Goal: Find specific page/section

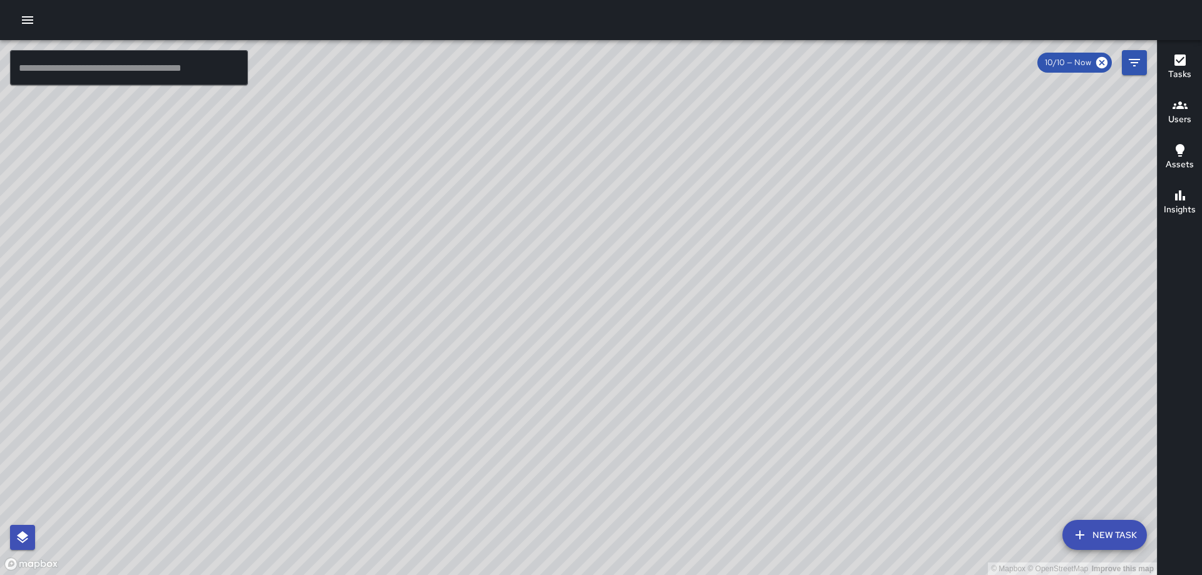
drag, startPoint x: 903, startPoint y: 377, endPoint x: 850, endPoint y: 342, distance: 63.2
click at [850, 342] on div "© Mapbox © OpenStreetMap Improve this map" at bounding box center [578, 307] width 1157 height 535
drag, startPoint x: 741, startPoint y: 377, endPoint x: 757, endPoint y: 354, distance: 28.3
click at [757, 354] on div "© Mapbox © OpenStreetMap Improve this map" at bounding box center [578, 307] width 1157 height 535
click at [1136, 63] on icon "Filters" at bounding box center [1134, 63] width 11 height 8
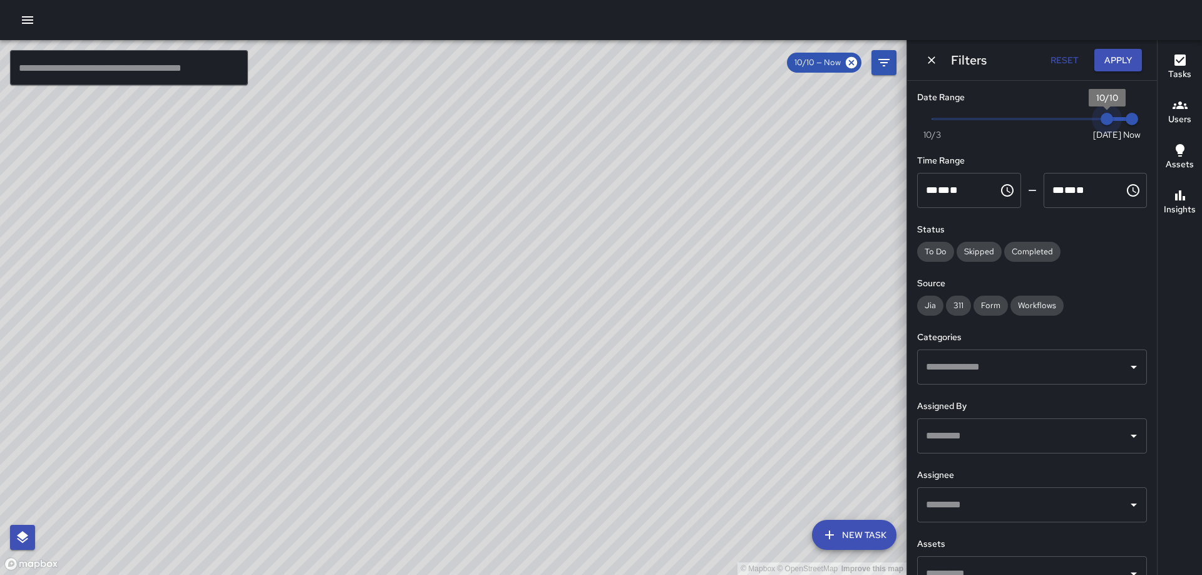
type input "*"
drag, startPoint x: 1099, startPoint y: 117, endPoint x: 1084, endPoint y: 115, distance: 15.8
click at [1084, 115] on span "10/9" at bounding box center [1082, 119] width 13 height 13
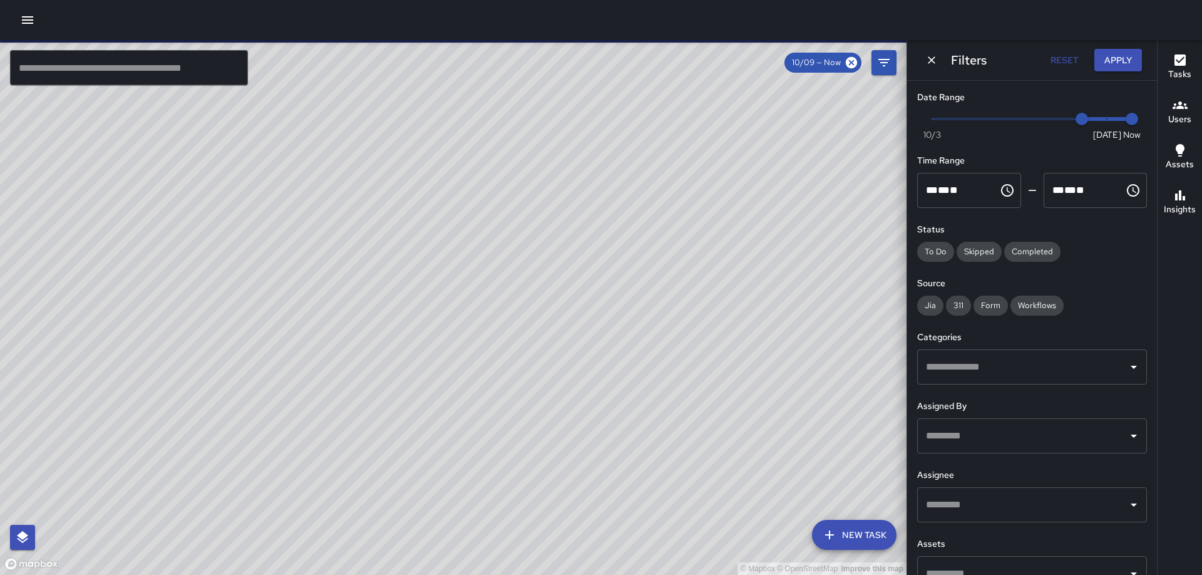
click at [1177, 112] on icon "button" at bounding box center [1180, 105] width 15 height 15
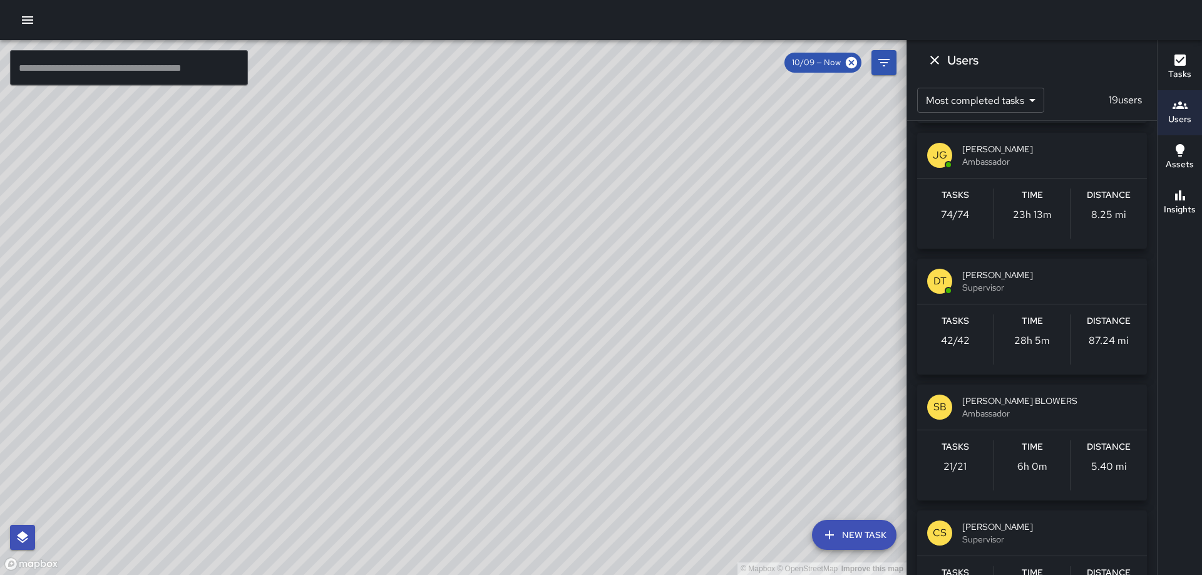
scroll to position [378, 0]
click at [1022, 523] on span "[PERSON_NAME]" at bounding box center [1049, 524] width 175 height 13
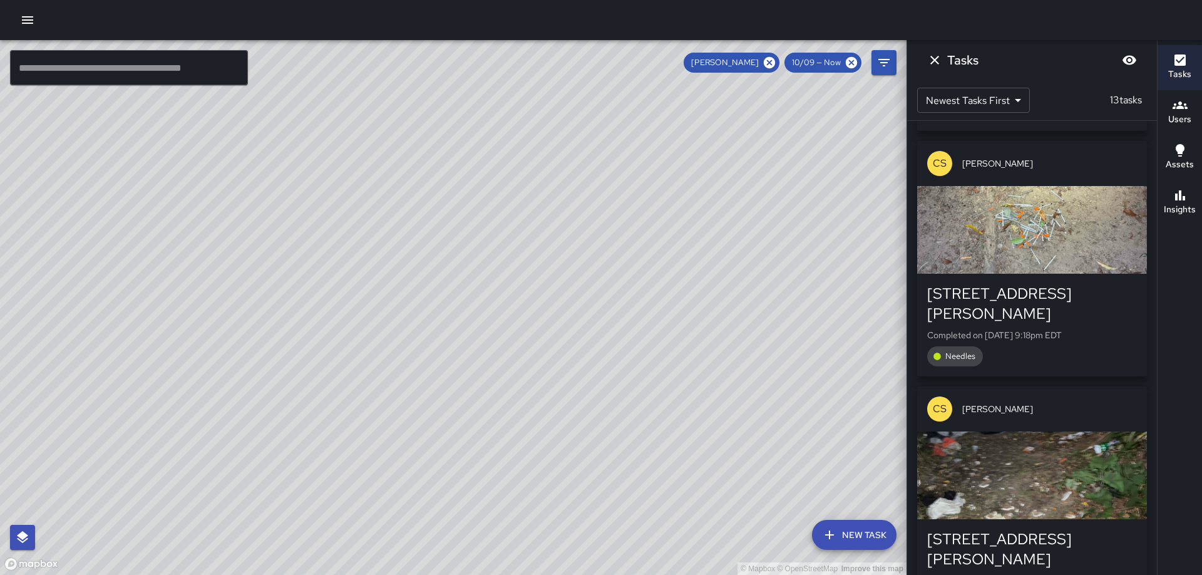
scroll to position [360, 0]
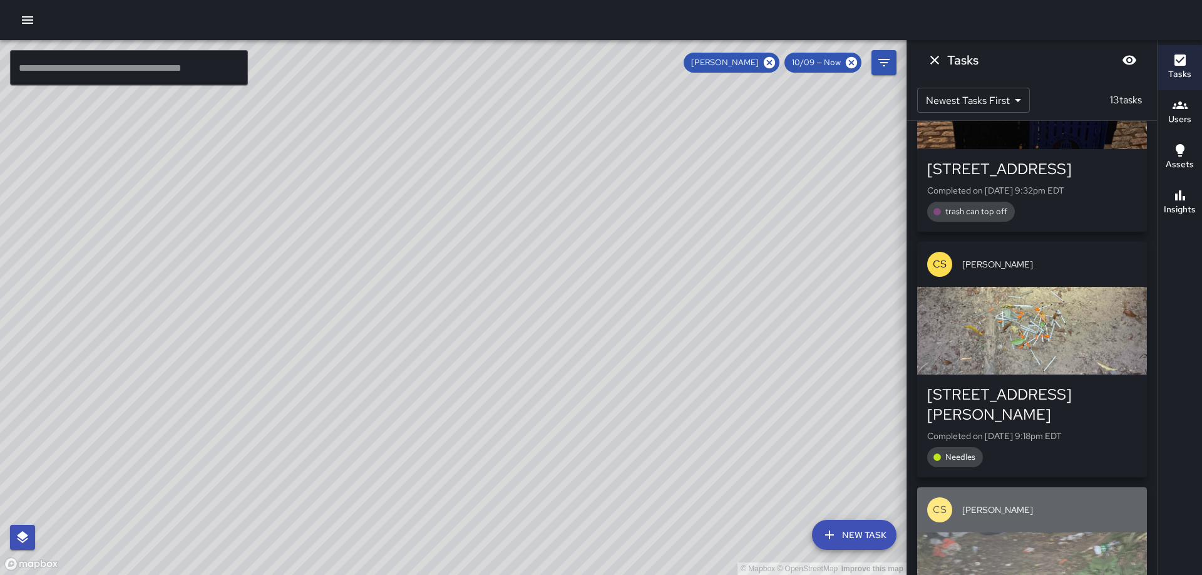
click at [1097, 539] on div "button" at bounding box center [1032, 576] width 230 height 88
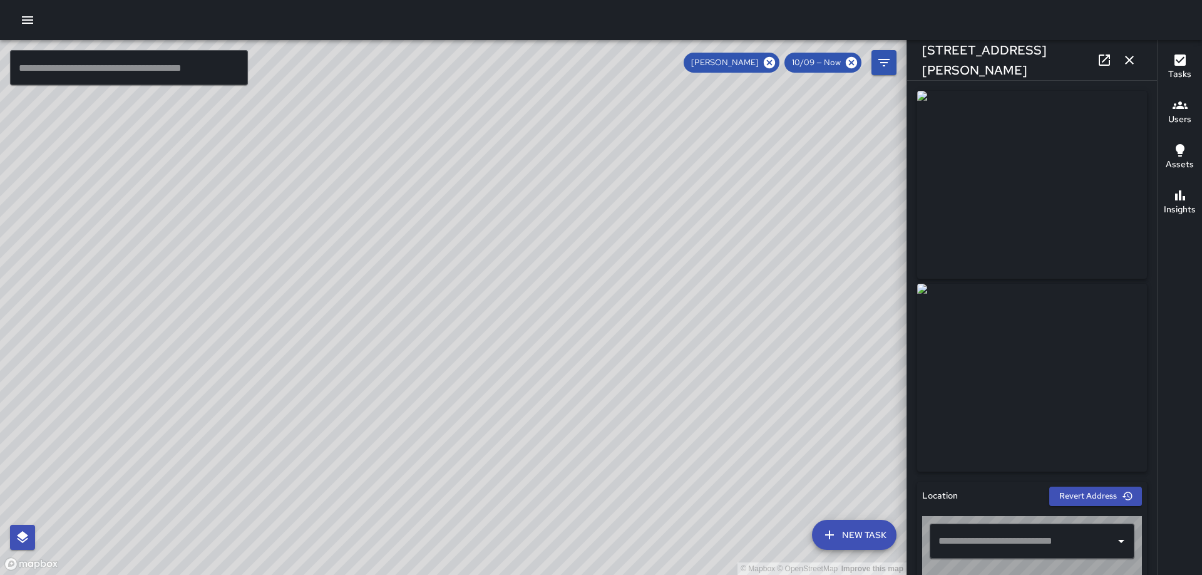
type input "**********"
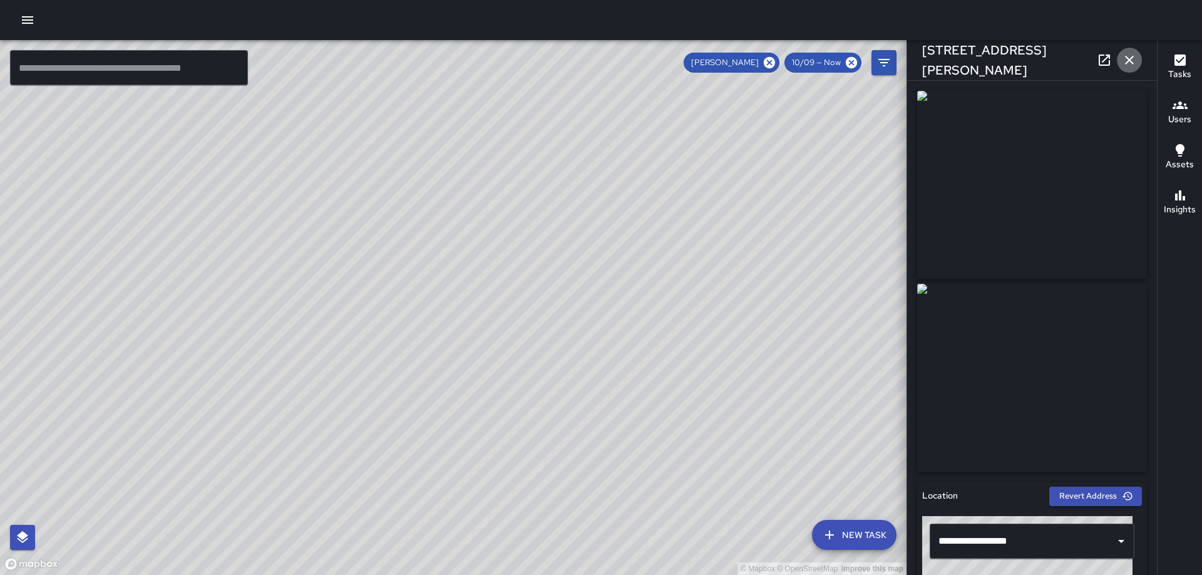
click at [1132, 61] on icon "button" at bounding box center [1129, 60] width 15 height 15
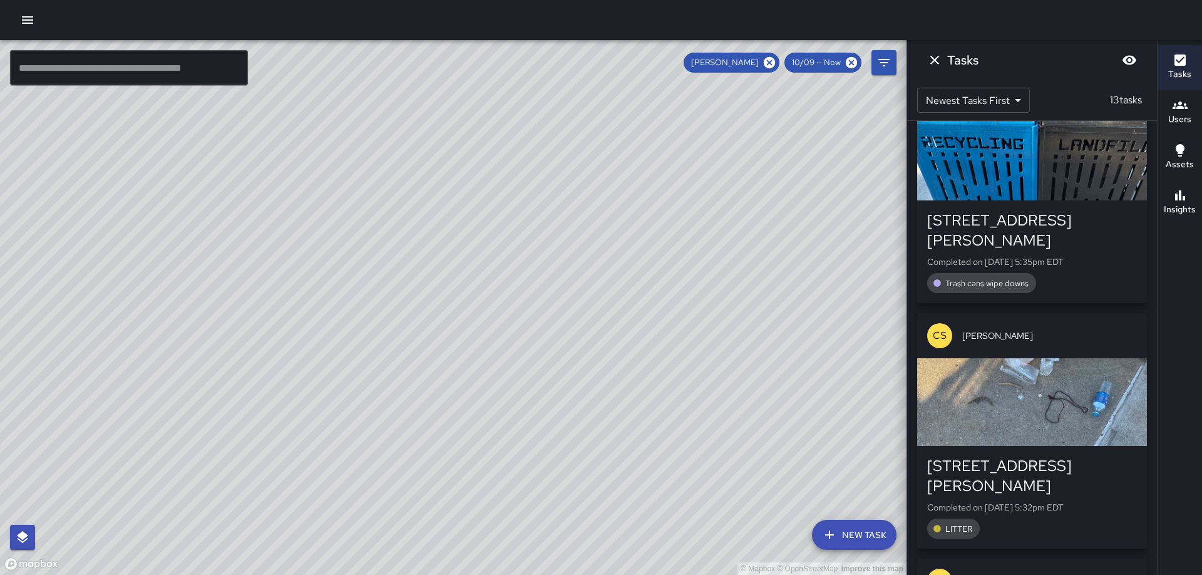
scroll to position [1764, 0]
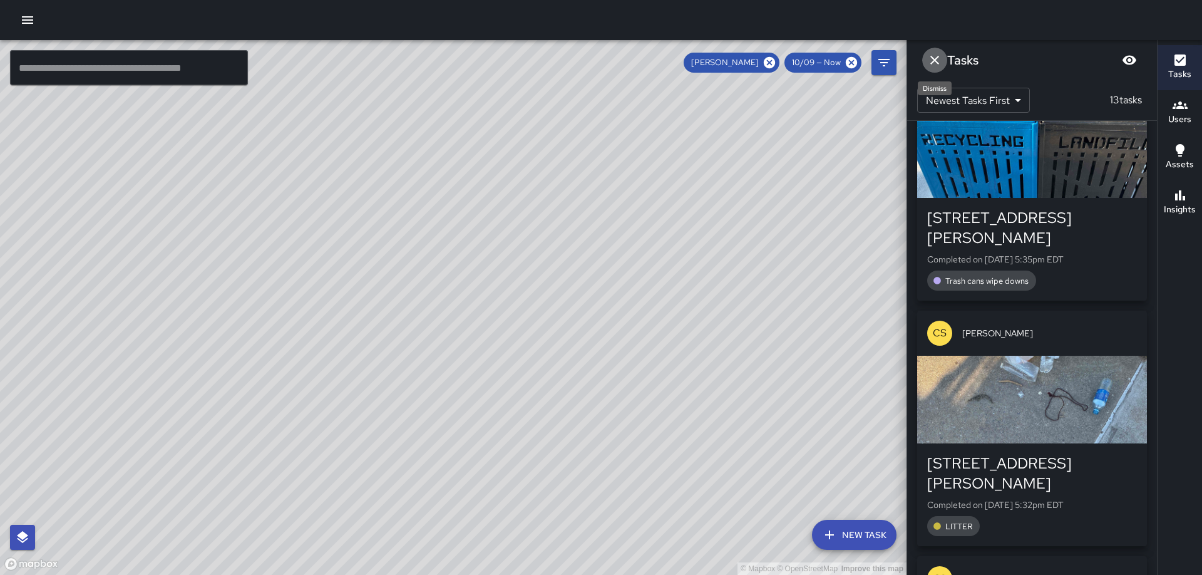
click at [933, 55] on icon "Dismiss" at bounding box center [934, 60] width 15 height 15
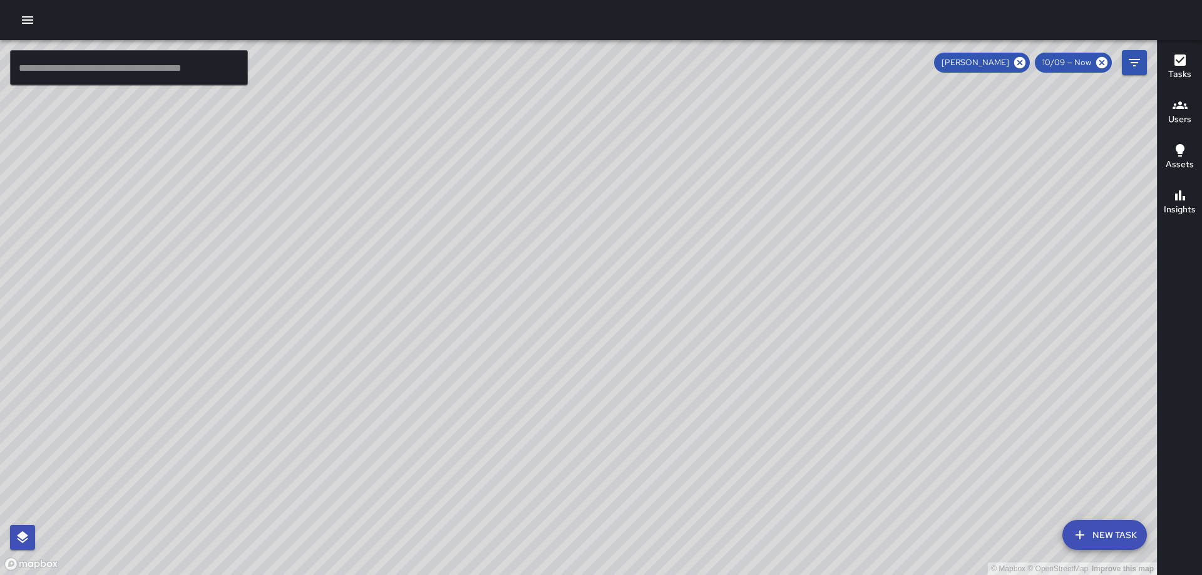
click at [1176, 110] on icon "button" at bounding box center [1180, 105] width 15 height 15
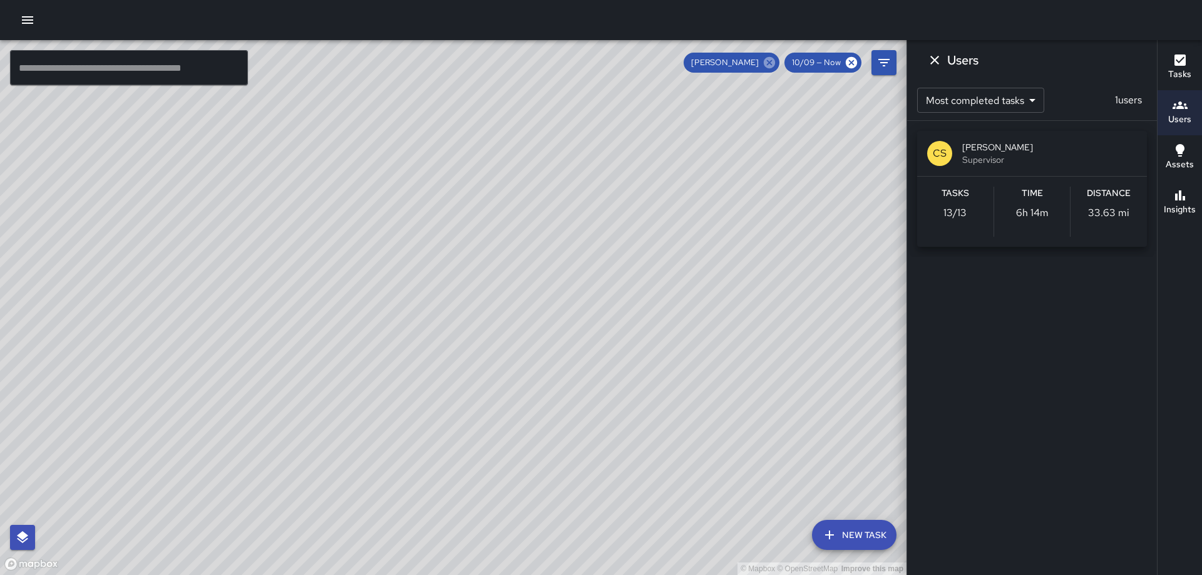
click at [775, 64] on icon at bounding box center [769, 62] width 11 height 11
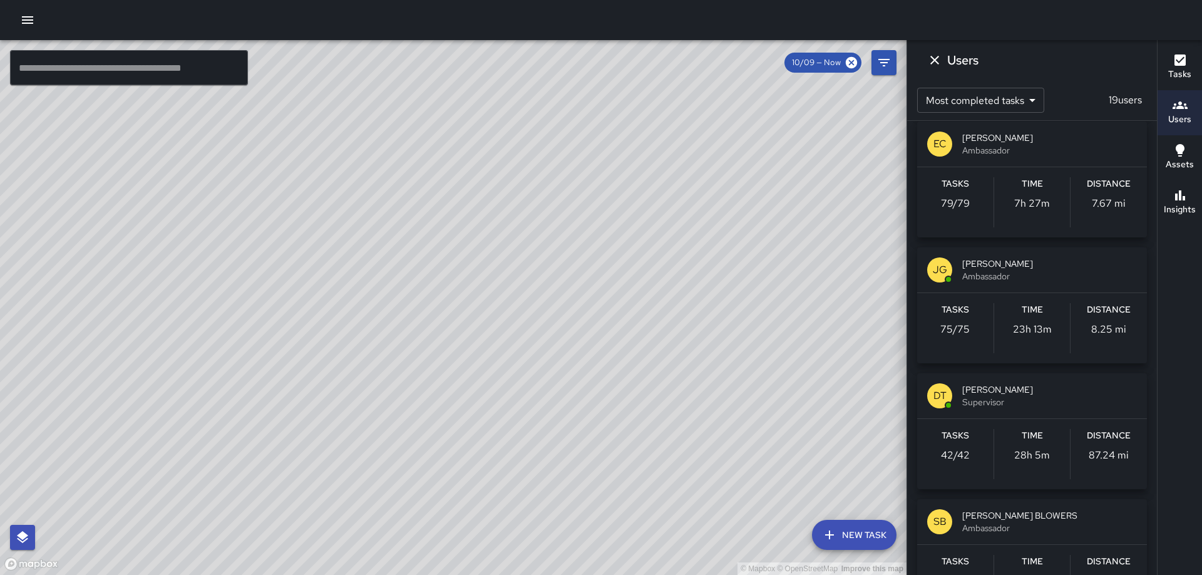
scroll to position [264, 0]
click at [994, 510] on span "[PERSON_NAME] BLOWERS" at bounding box center [1049, 512] width 175 height 13
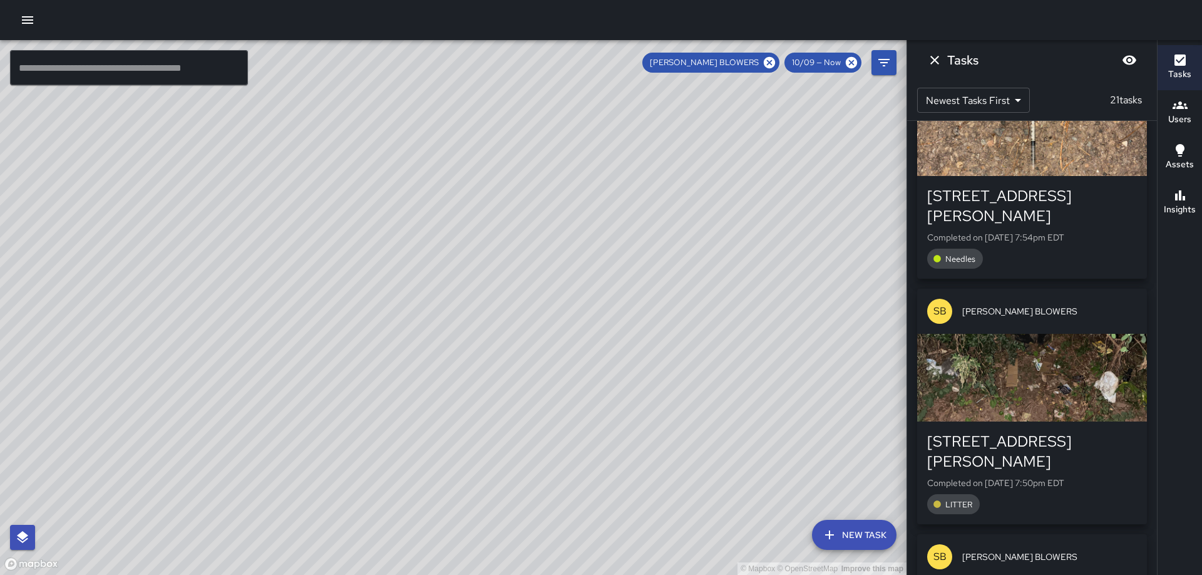
scroll to position [1426, 0]
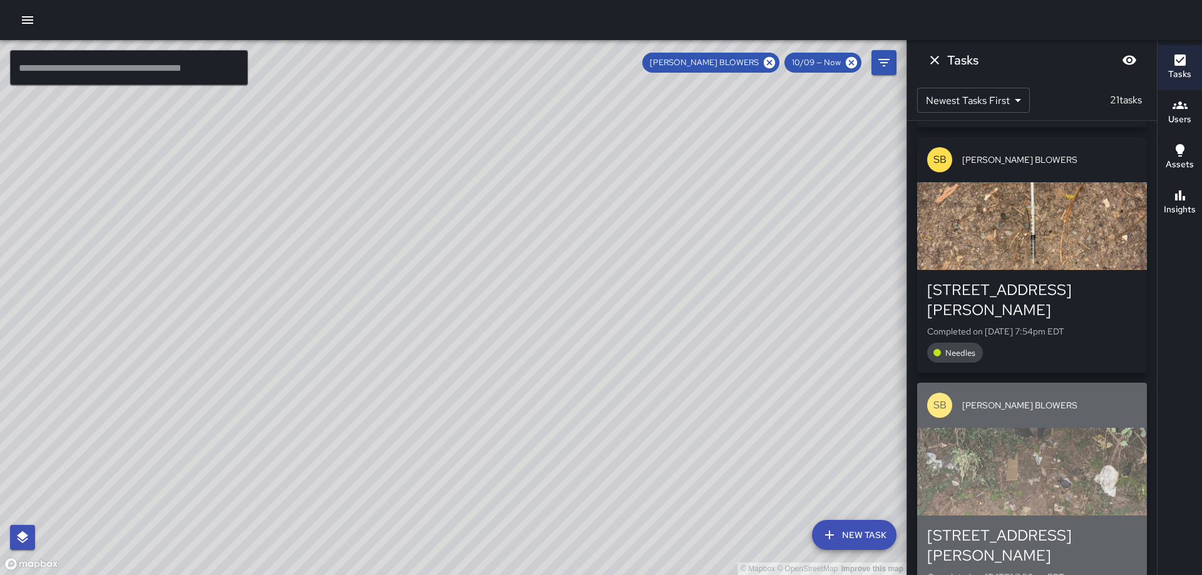
click at [1046, 428] on div "button" at bounding box center [1032, 472] width 230 height 88
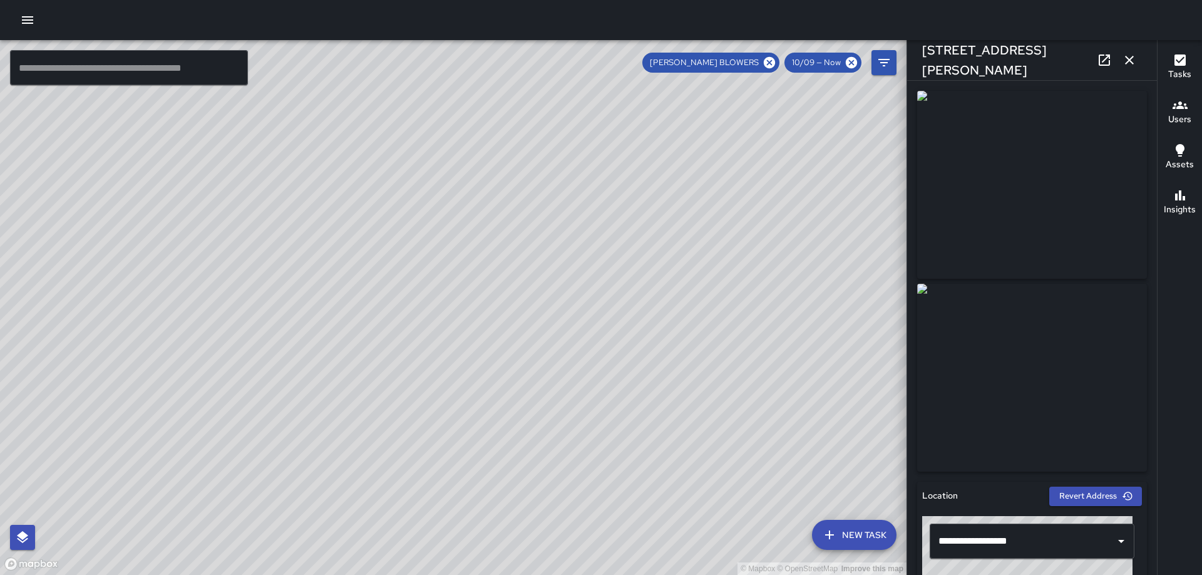
click at [1130, 64] on icon "button" at bounding box center [1129, 60] width 15 height 15
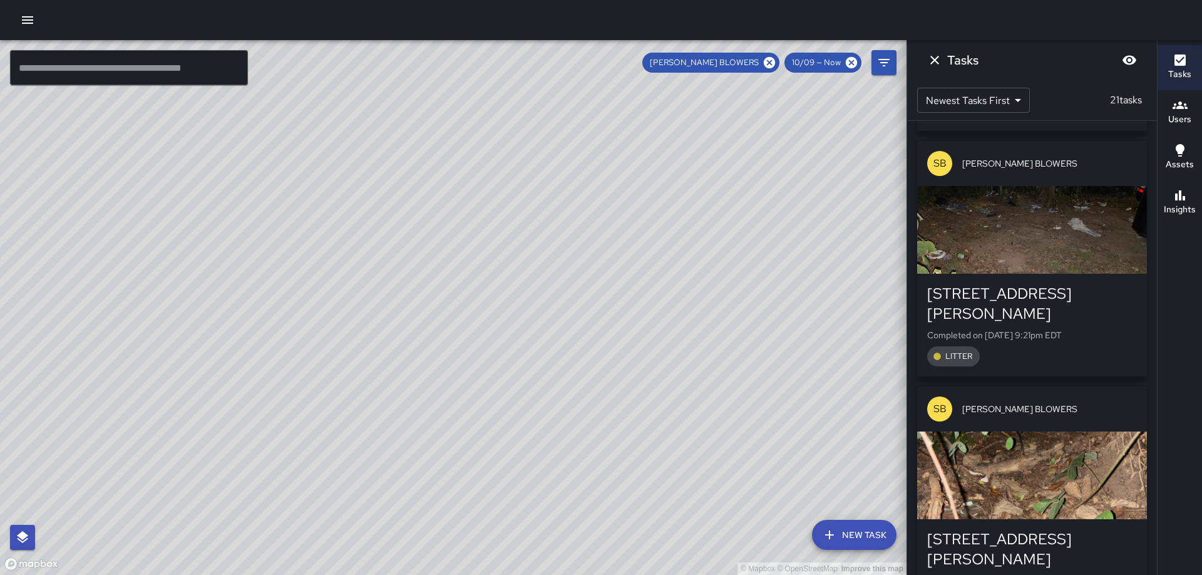
scroll to position [843, 0]
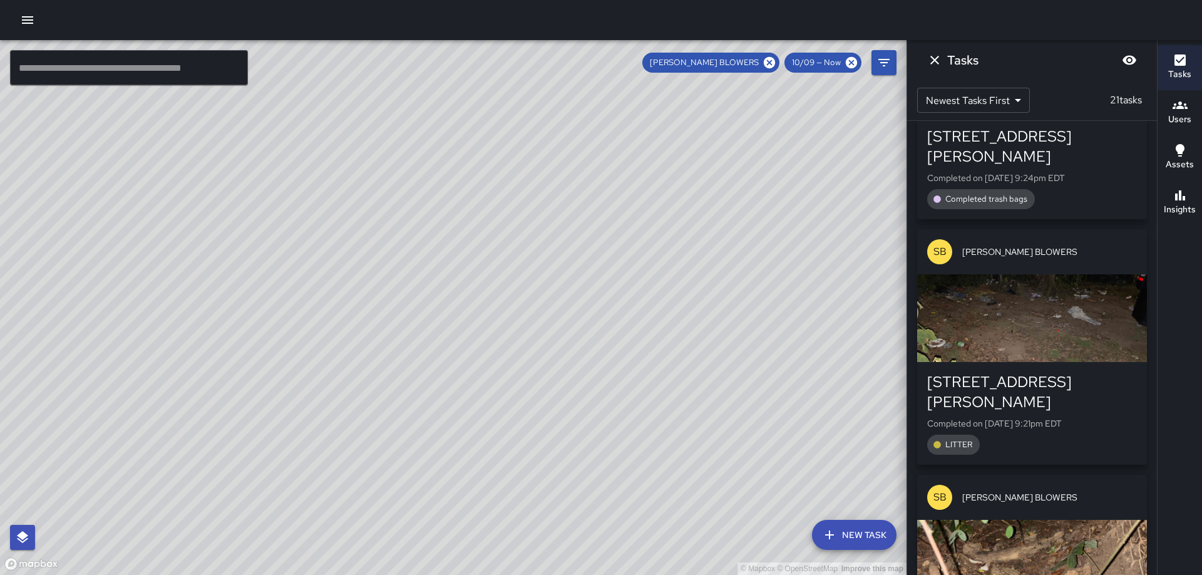
click at [1030, 274] on div "button" at bounding box center [1032, 318] width 230 height 88
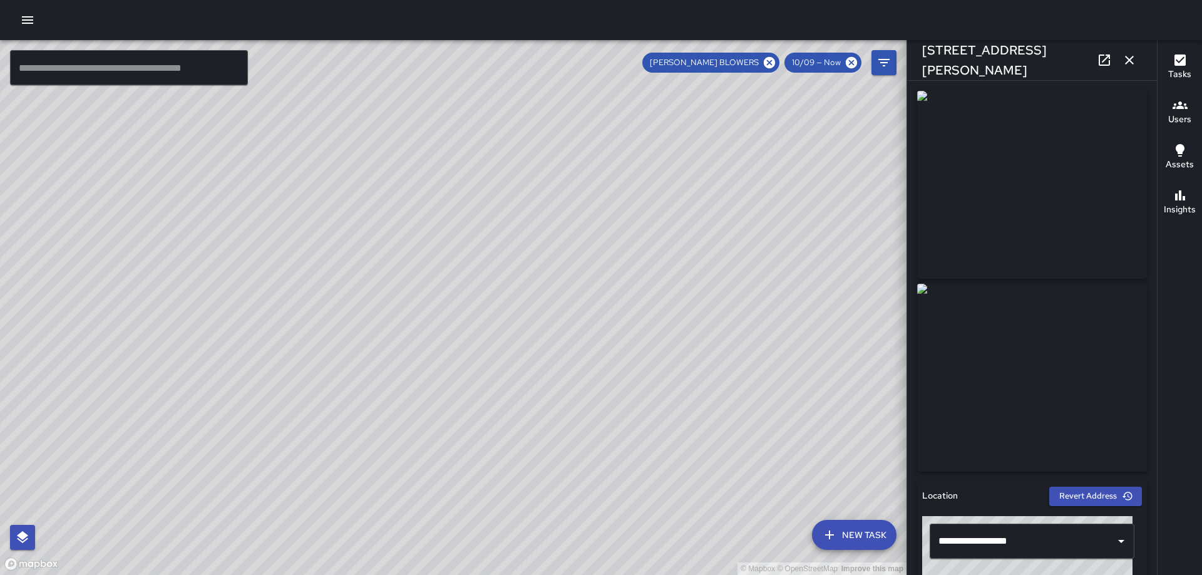
click at [1130, 59] on icon "button" at bounding box center [1129, 60] width 9 height 9
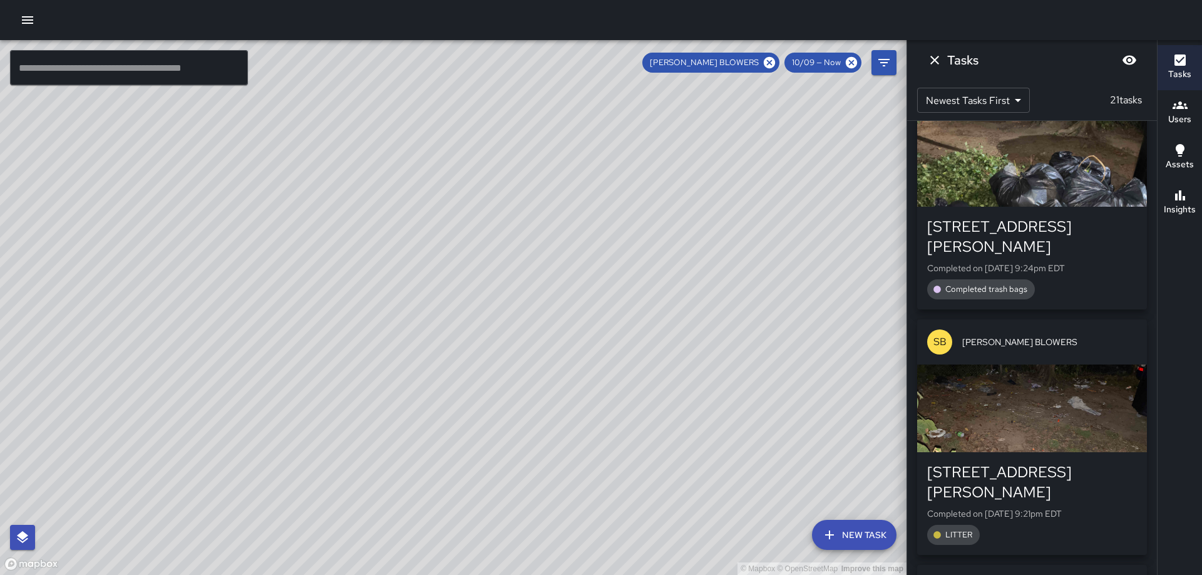
scroll to position [670, 0]
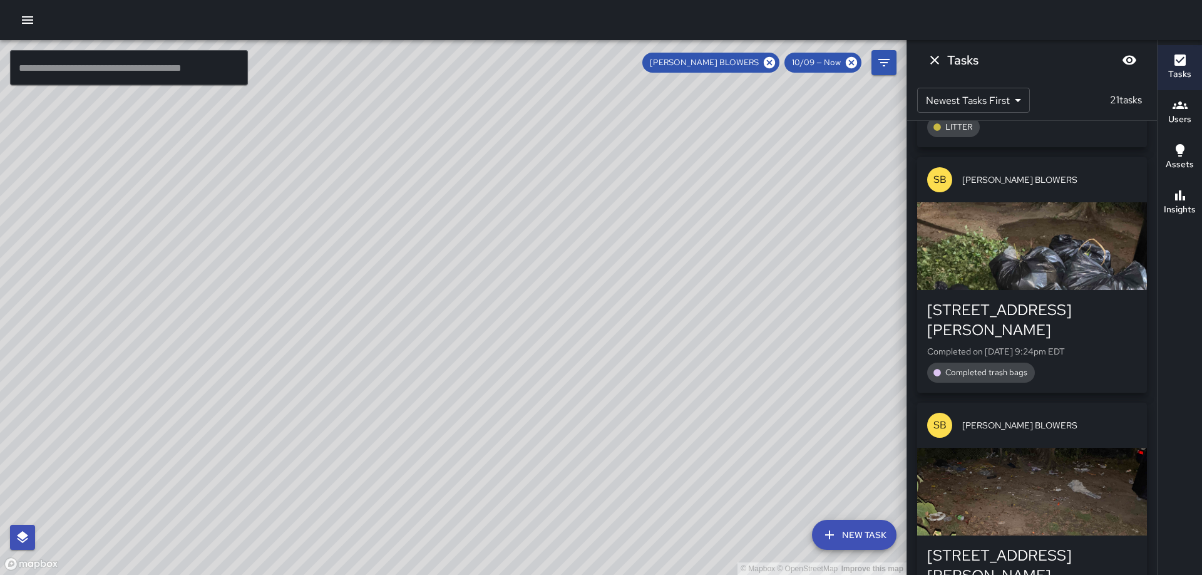
click at [1056, 253] on div "button" at bounding box center [1032, 246] width 230 height 88
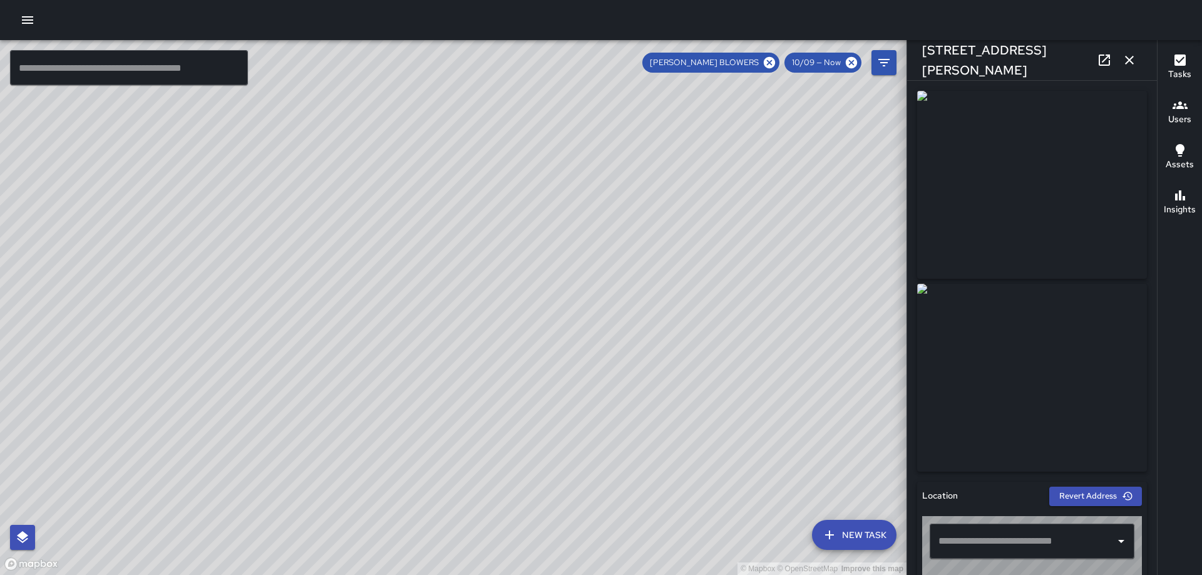
type input "**********"
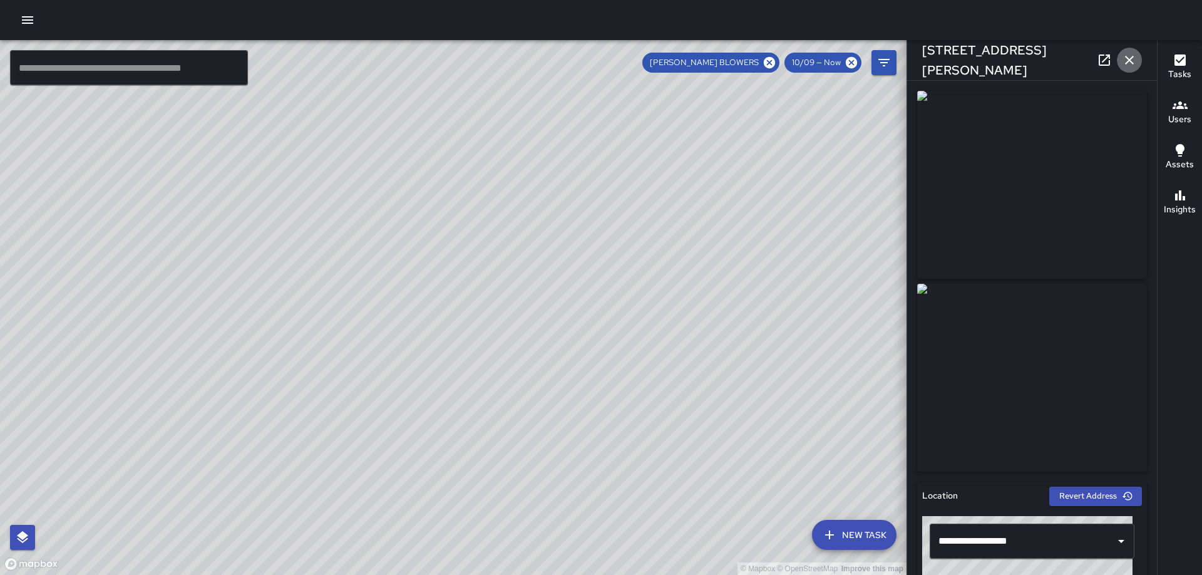
click at [1131, 61] on icon "button" at bounding box center [1129, 60] width 9 height 9
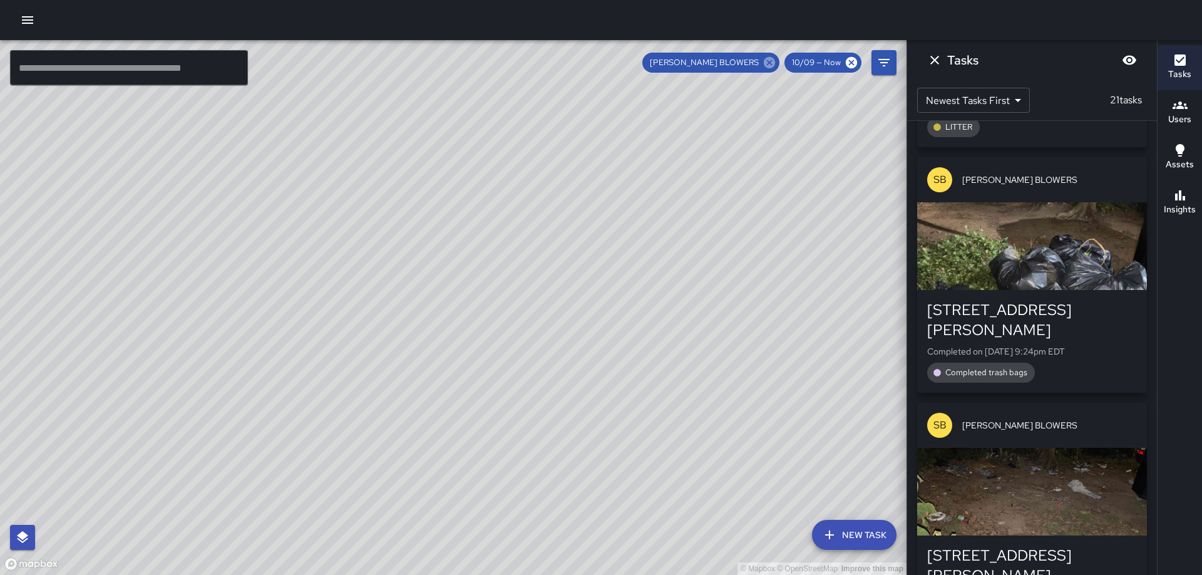
click at [772, 64] on icon at bounding box center [770, 63] width 14 height 14
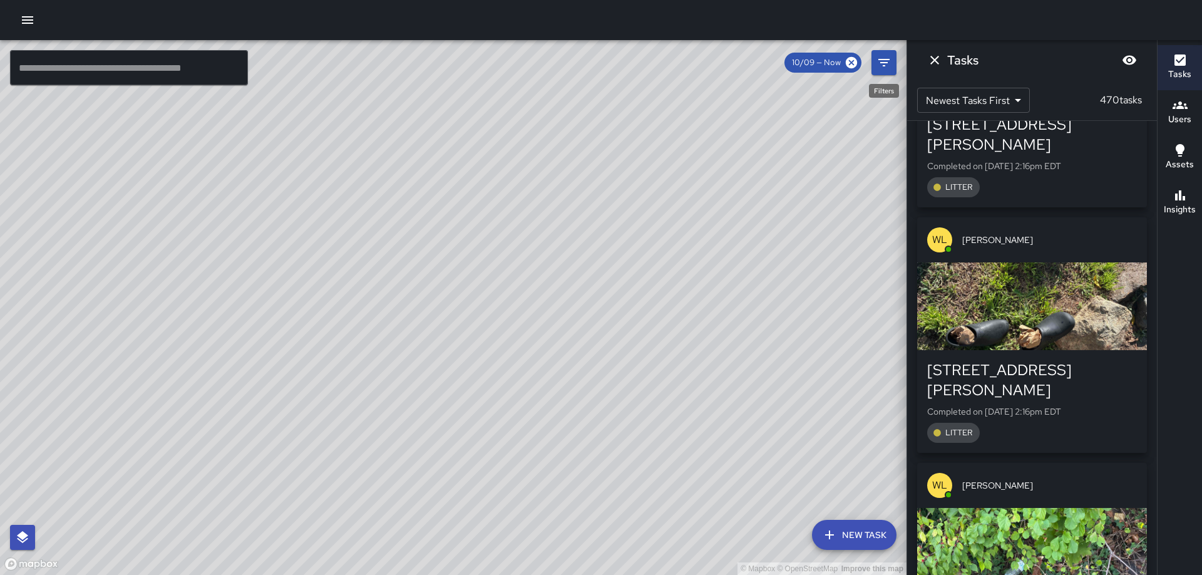
click at [885, 57] on icon "Filters" at bounding box center [883, 62] width 15 height 15
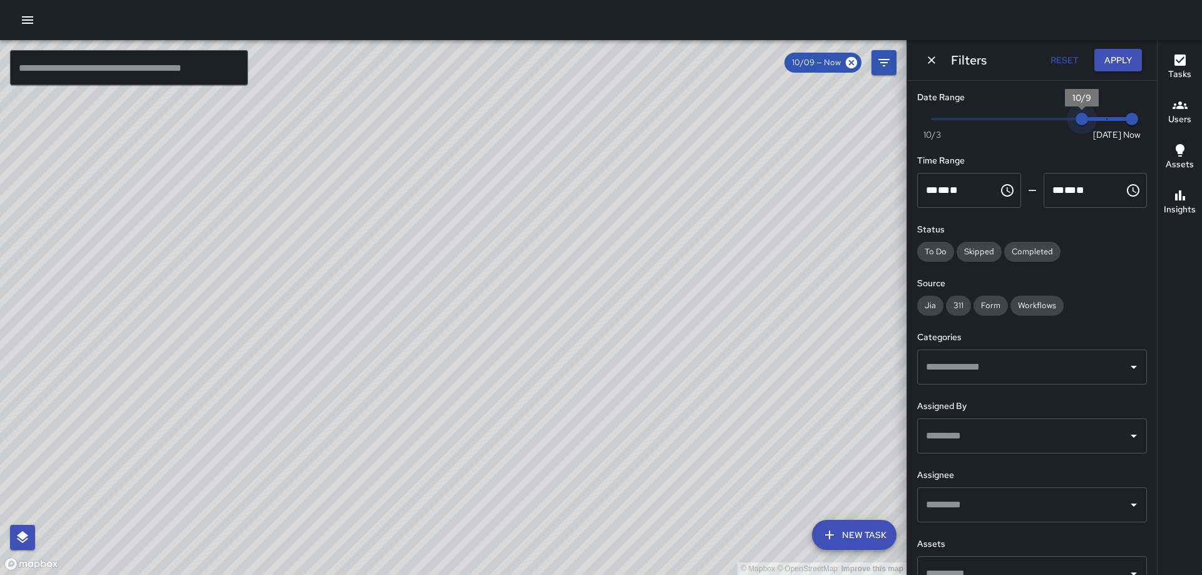
type input "*"
drag, startPoint x: 1079, startPoint y: 118, endPoint x: 1099, endPoint y: 123, distance: 21.3
click at [1101, 123] on span "10/10" at bounding box center [1107, 119] width 13 height 13
click at [931, 59] on icon "Dismiss" at bounding box center [932, 60] width 8 height 8
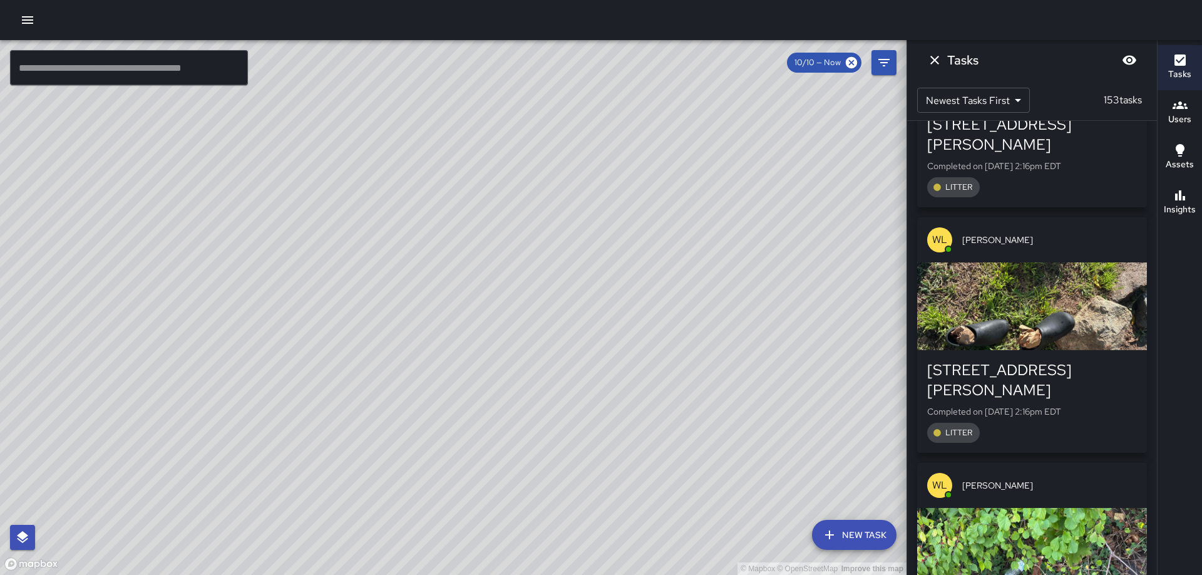
click at [931, 59] on icon "Dismiss" at bounding box center [934, 60] width 15 height 15
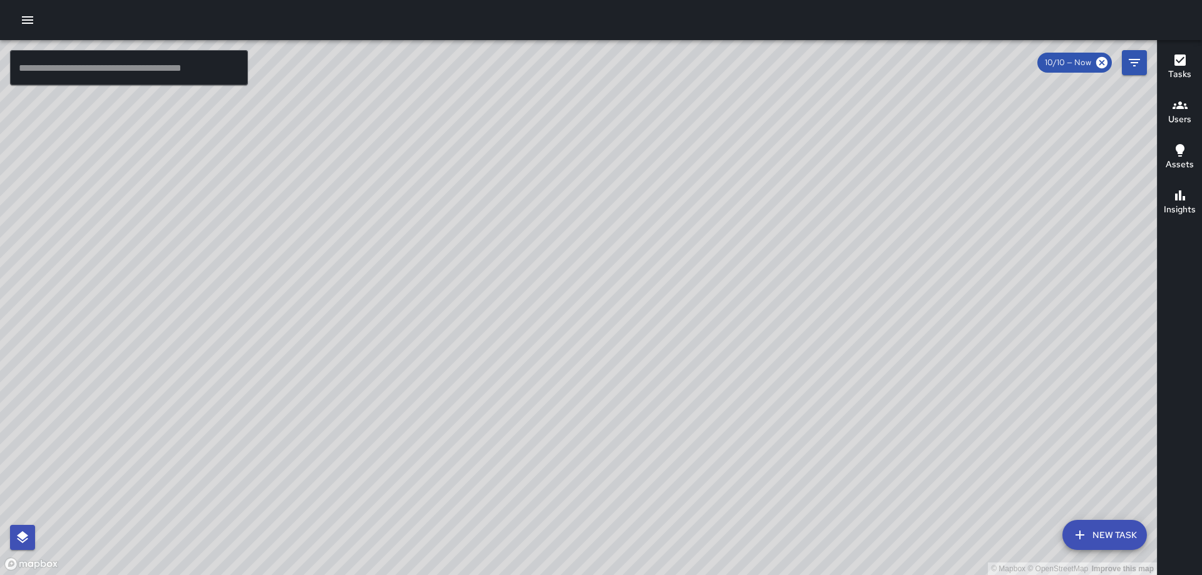
drag, startPoint x: 1106, startPoint y: 332, endPoint x: 508, endPoint y: 331, distance: 597.2
click at [508, 331] on div "© Mapbox © OpenStreetMap Improve this map" at bounding box center [578, 307] width 1157 height 535
drag, startPoint x: 636, startPoint y: 340, endPoint x: 675, endPoint y: 313, distance: 47.8
click at [675, 313] on div "© Mapbox © OpenStreetMap Improve this map" at bounding box center [578, 307] width 1157 height 535
